Goal: Information Seeking & Learning: Learn about a topic

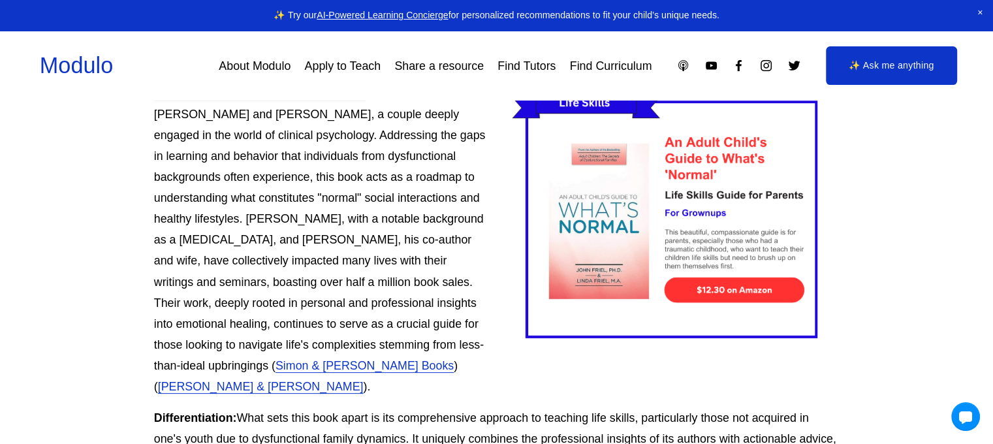
scroll to position [131, 0]
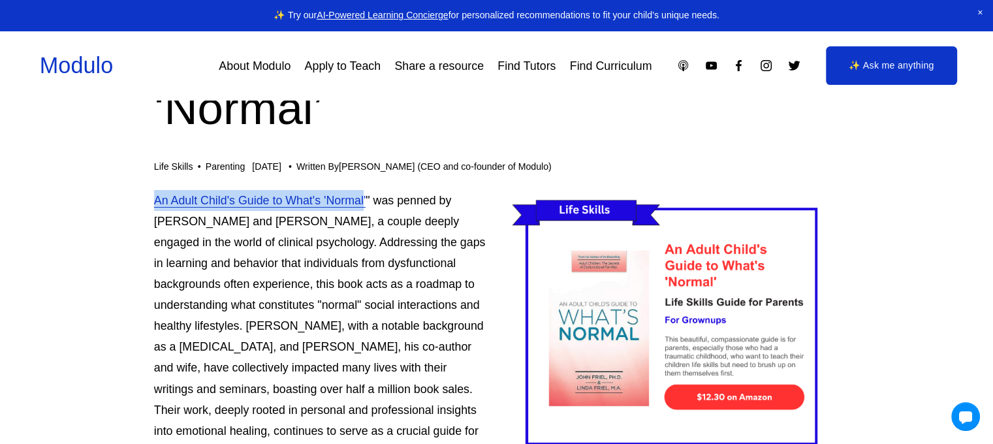
drag, startPoint x: 137, startPoint y: 204, endPoint x: 364, endPoint y: 204, distance: 226.5
copy link "An Adult Child's Guide to What's 'Normal"
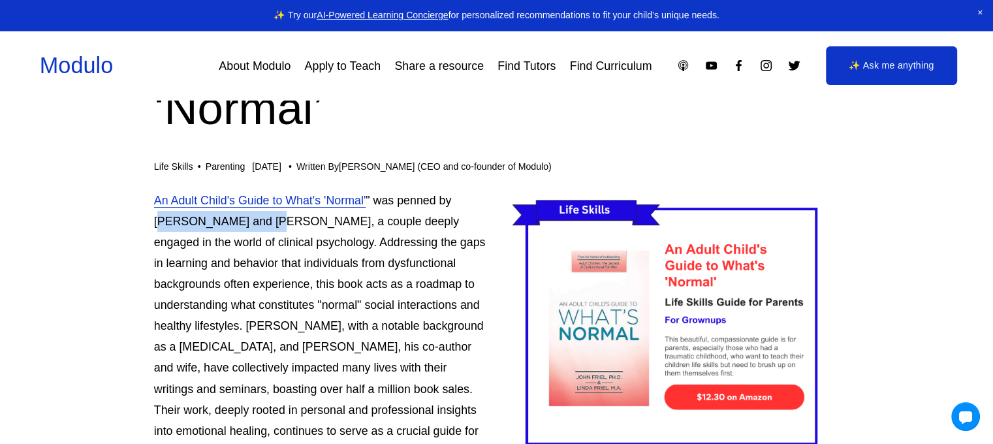
drag, startPoint x: 458, startPoint y: 201, endPoint x: 231, endPoint y: 217, distance: 227.8
click at [231, 217] on p "An Adult Child's Guide to What's 'Normal' " was penned by John and Linda Friel,…" at bounding box center [497, 347] width 686 height 314
copy p "ohn and Linda Friel"
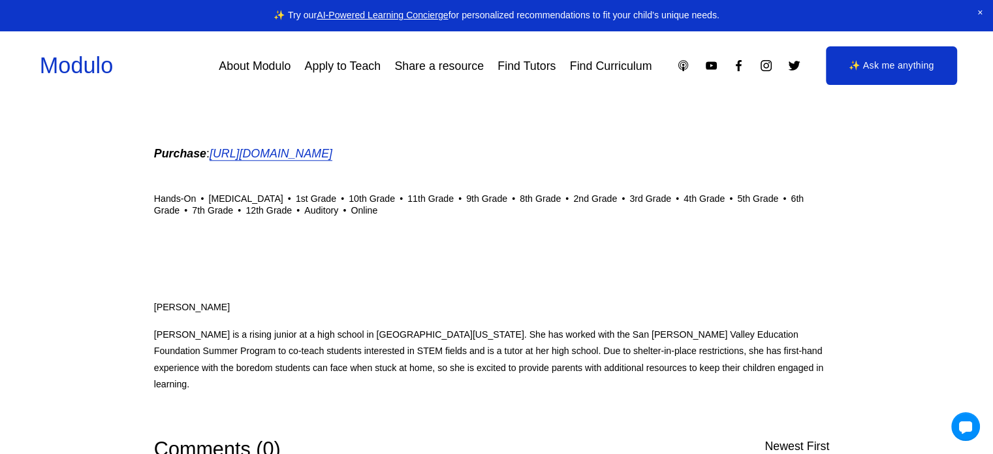
scroll to position [1306, 0]
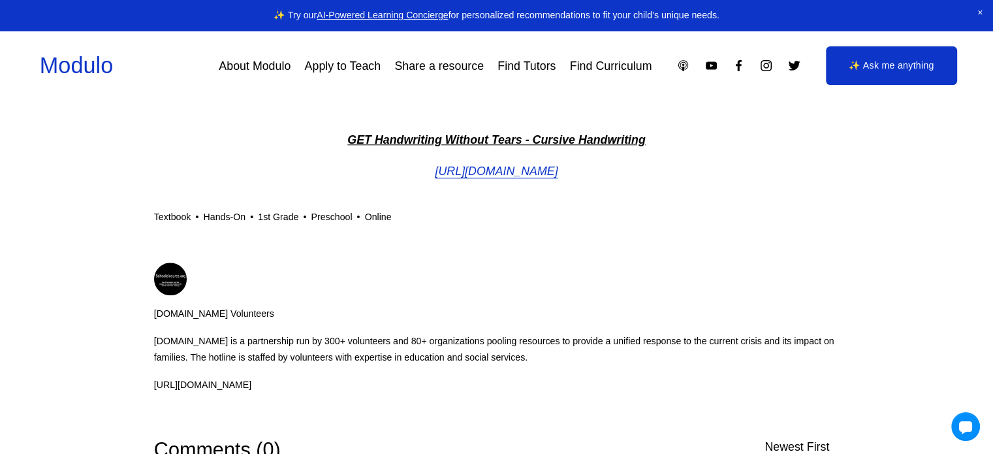
scroll to position [1306, 0]
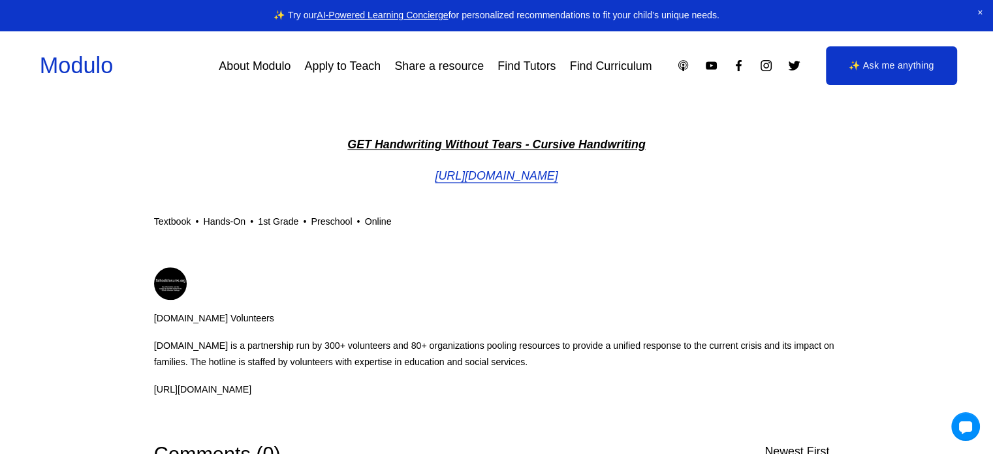
click at [478, 180] on em "[URL][DOMAIN_NAME]" at bounding box center [496, 175] width 123 height 13
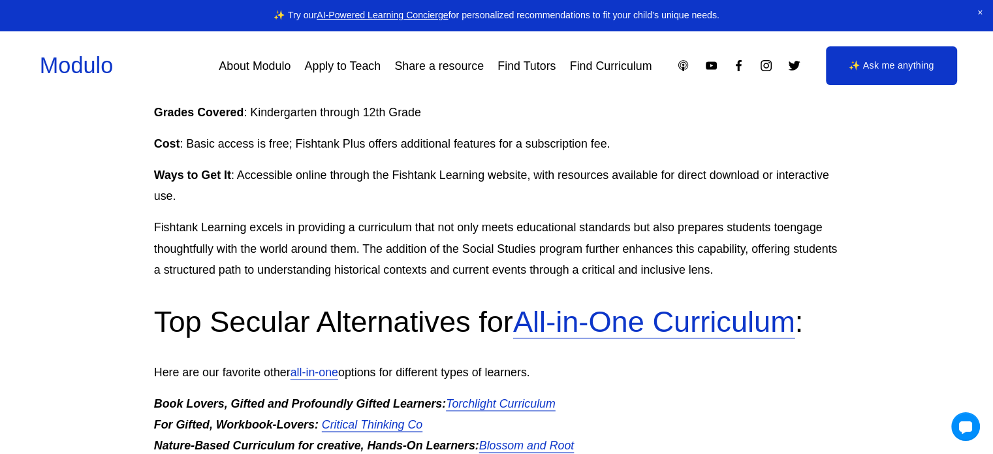
scroll to position [1959, 0]
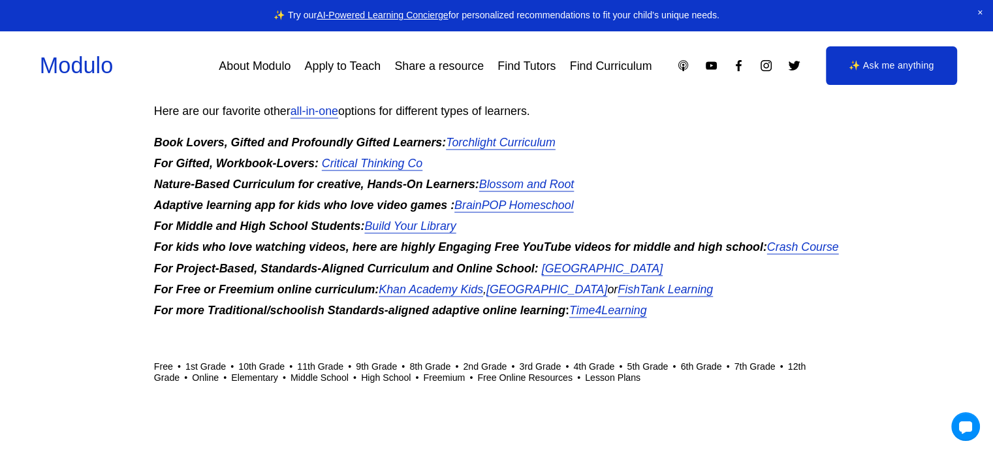
scroll to position [1959, 0]
click at [626, 296] on em "FishTank Learning" at bounding box center [665, 289] width 95 height 13
